Goal: Navigation & Orientation: Find specific page/section

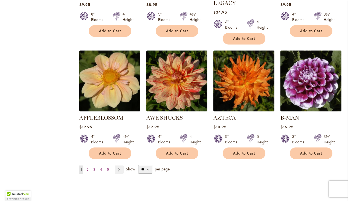
scroll to position [429, 0]
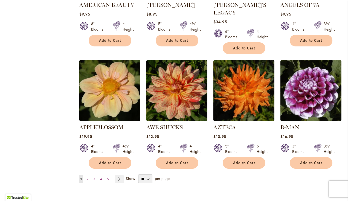
click at [87, 177] on span "2" at bounding box center [88, 179] width 2 height 4
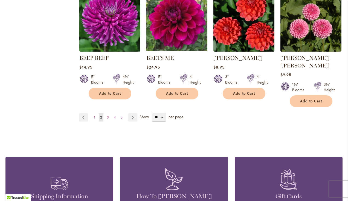
scroll to position [491, 0]
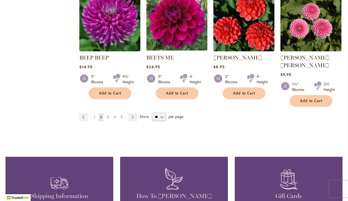
click at [109, 113] on link "Page 3" at bounding box center [108, 117] width 5 height 8
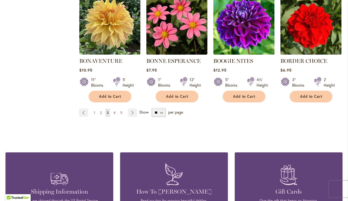
scroll to position [497, 0]
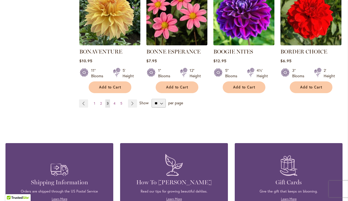
click at [114, 103] on span "4" at bounding box center [115, 104] width 2 height 4
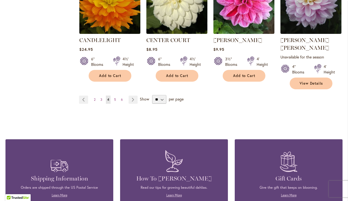
scroll to position [518, 0]
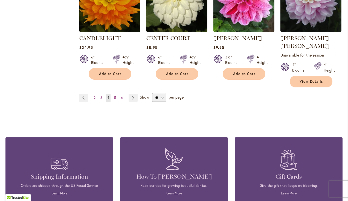
click at [115, 96] on span "5" at bounding box center [115, 98] width 2 height 4
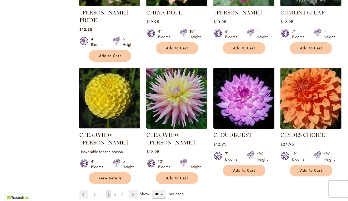
scroll to position [430, 0]
